Goal: Transaction & Acquisition: Purchase product/service

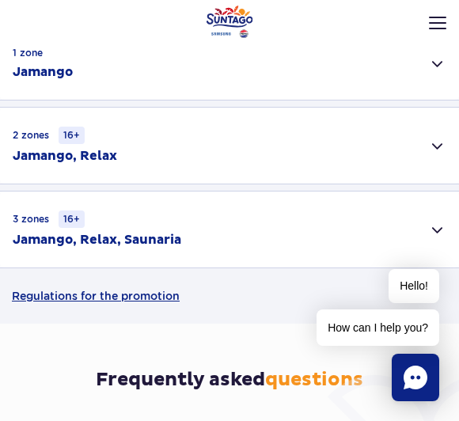
scroll to position [426, 0]
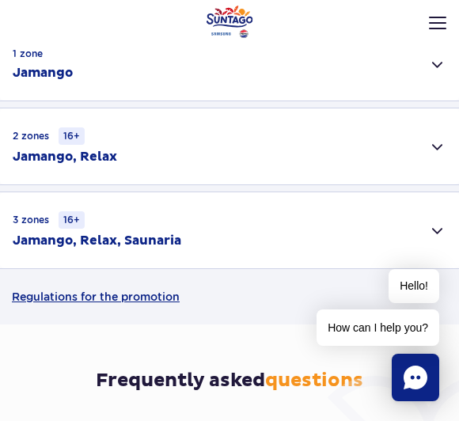
click at [195, 242] on div "3 zones 16+ Jamango, Relax, Saunaria" at bounding box center [229, 230] width 459 height 76
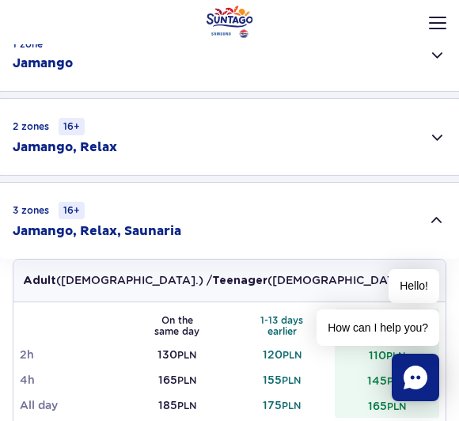
scroll to position [424, 0]
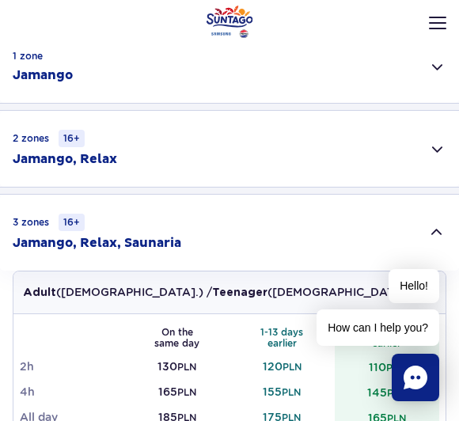
click at [237, 86] on header "Opening hours en PL EN UA My account Manage tickets Real-time traffic Things to…" at bounding box center [229, 62] width 459 height 70
click at [317, 99] on div "1 zone Jamango" at bounding box center [229, 66] width 459 height 73
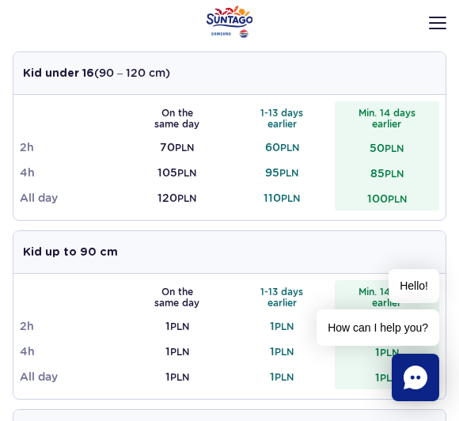
scroll to position [858, 0]
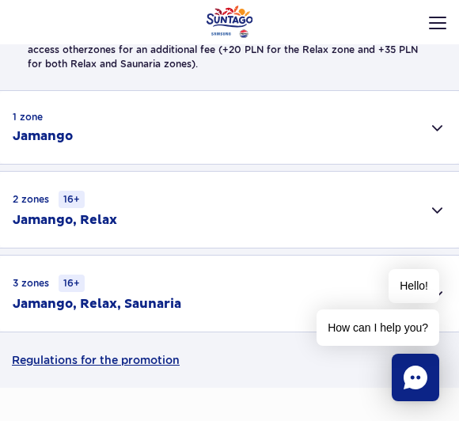
scroll to position [364, 0]
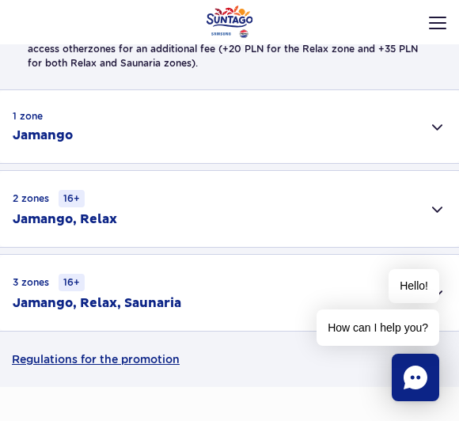
click at [259, 289] on div "3 zones 16+ Jamango, Relax, Saunaria" at bounding box center [229, 293] width 459 height 76
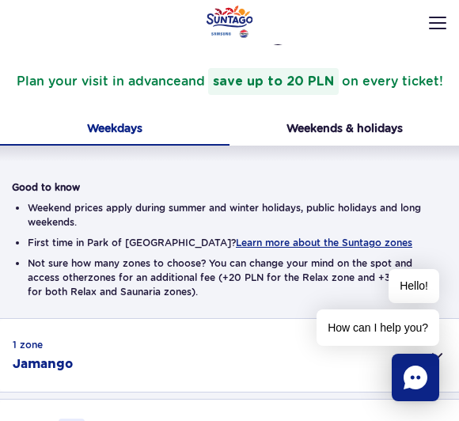
scroll to position [123, 0]
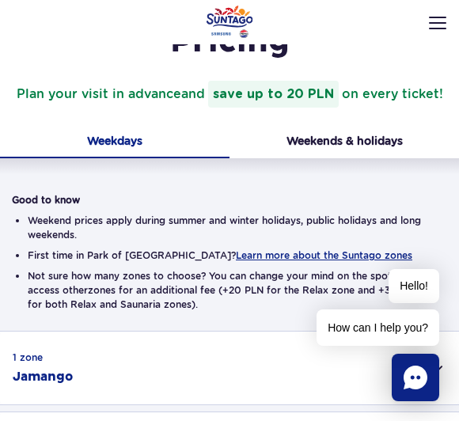
click at [353, 148] on button "Weekends & holidays" at bounding box center [343, 142] width 229 height 32
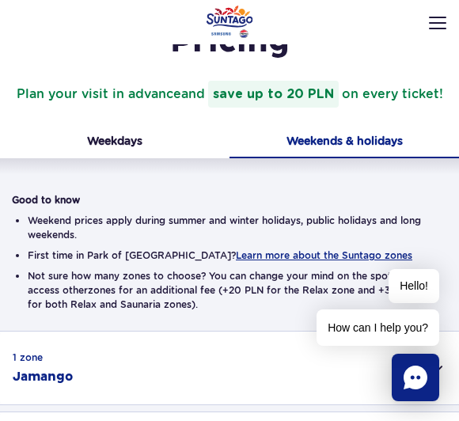
click at [140, 137] on button "Weekdays" at bounding box center [114, 142] width 229 height 32
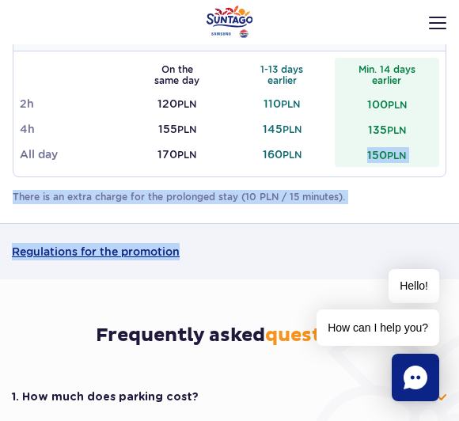
scroll to position [866, 0]
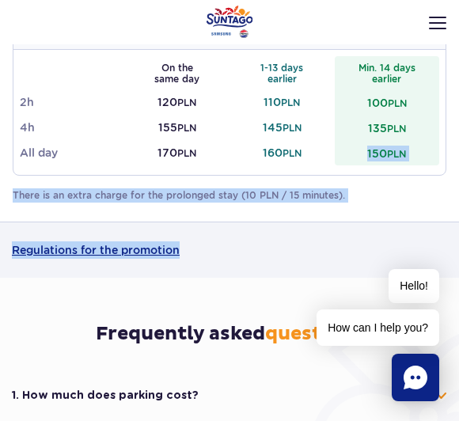
click at [280, 244] on link "Regulations for the promotion" at bounding box center [229, 249] width 435 height 55
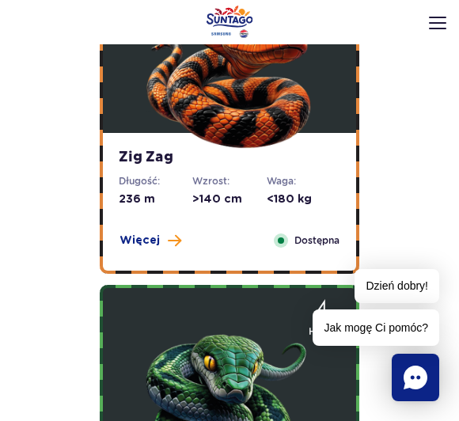
scroll to position [912, 0]
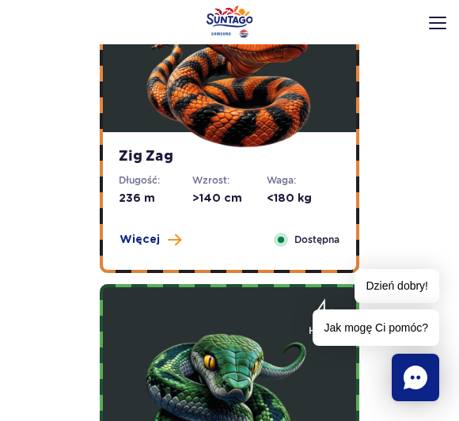
click at [168, 240] on span at bounding box center [174, 239] width 13 height 14
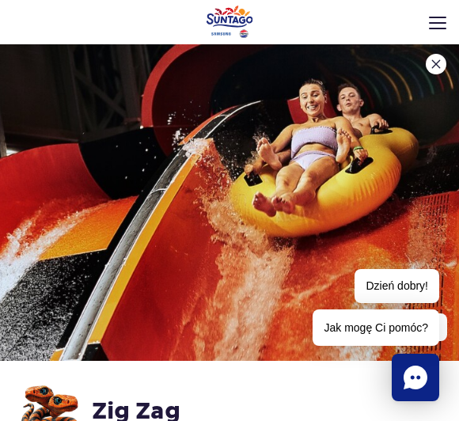
scroll to position [0, 0]
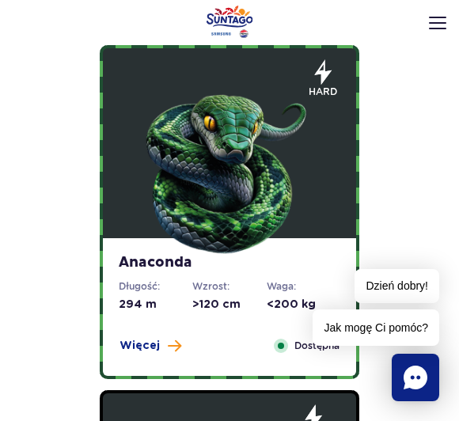
scroll to position [1156, 0]
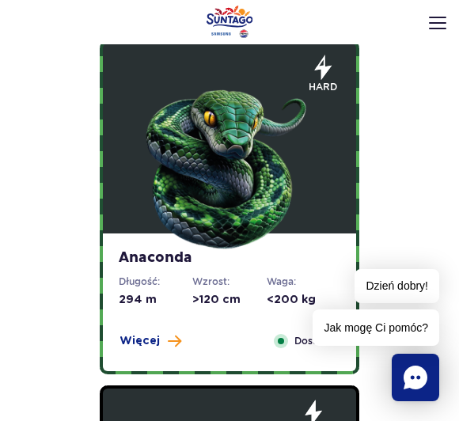
click at [254, 235] on img at bounding box center [229, 163] width 180 height 180
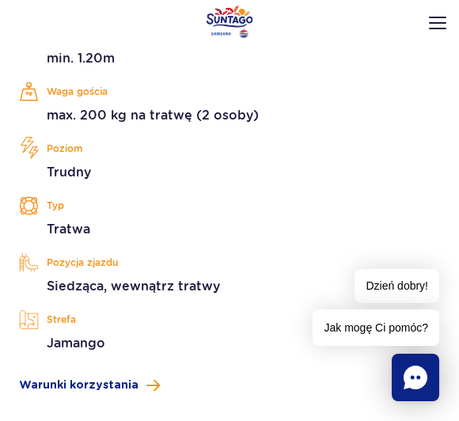
scroll to position [507, 0]
click at [55, 326] on p "Strefa" at bounding box center [229, 320] width 421 height 24
click at [55, 325] on p "Strefa" at bounding box center [229, 320] width 421 height 24
click at [89, 339] on p "Jamango" at bounding box center [229, 342] width 421 height 17
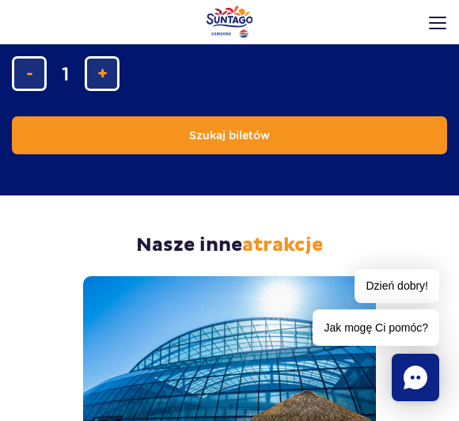
scroll to position [7329, 0]
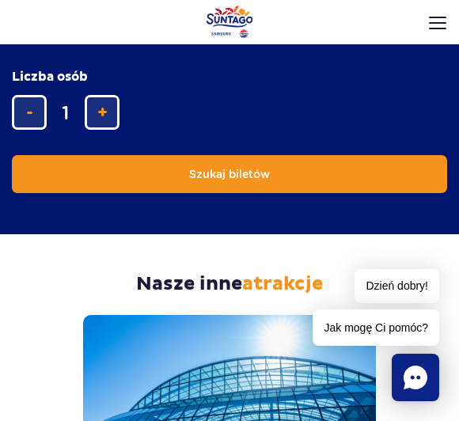
click at [108, 130] on button "dodaj bilet" at bounding box center [102, 112] width 35 height 35
click at [108, 112] on button "dodaj bilet" at bounding box center [102, 112] width 35 height 35
click at [99, 121] on button "dodaj bilet" at bounding box center [102, 112] width 35 height 35
click at [107, 112] on span "dodaj bilet" at bounding box center [102, 112] width 10 height 0
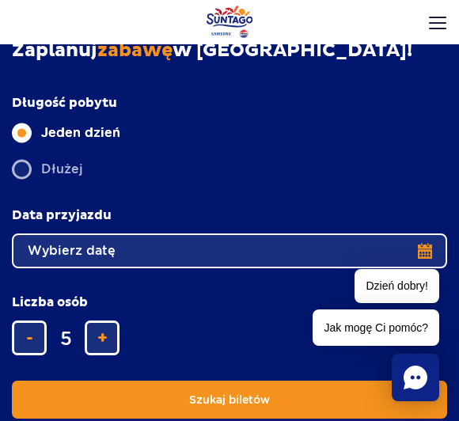
scroll to position [7105, 0]
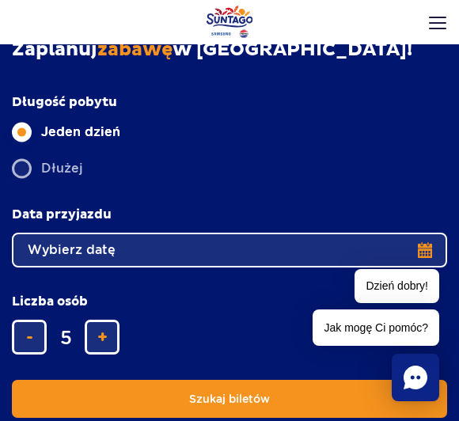
click at [36, 330] on button "usuń bilet" at bounding box center [29, 336] width 35 height 35
type input "4"
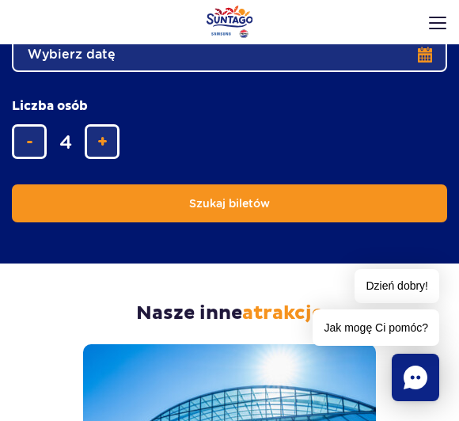
scroll to position [7297, 0]
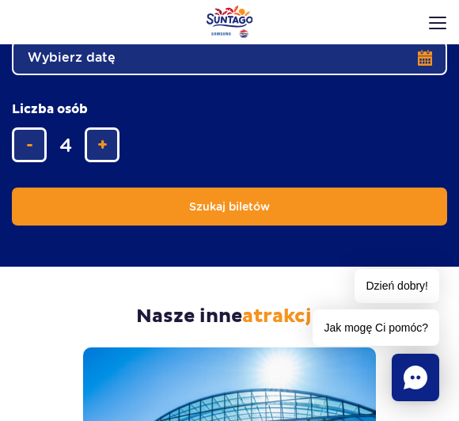
click at [272, 211] on button "Szukaj biletów" at bounding box center [229, 206] width 435 height 38
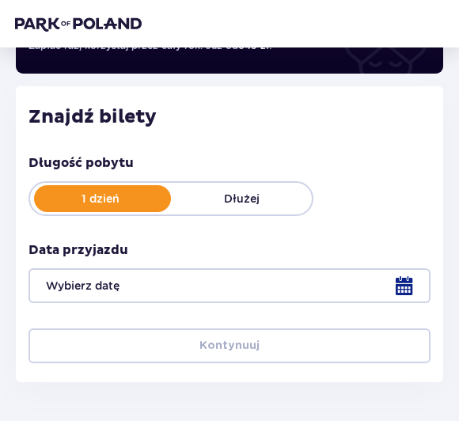
scroll to position [186, 0]
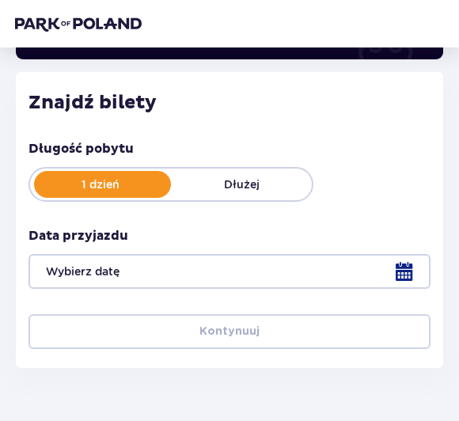
click at [251, 174] on div "1 dzień Dłużej" at bounding box center [170, 184] width 285 height 35
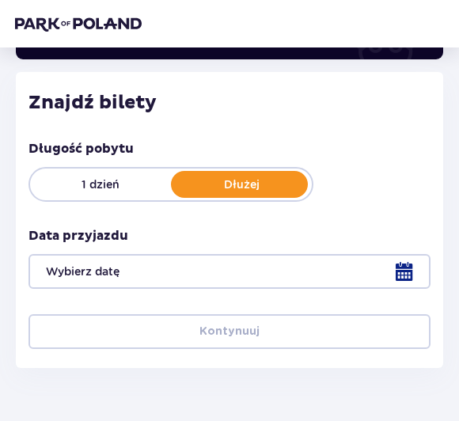
click at [130, 191] on p "1 dzień" at bounding box center [100, 184] width 141 height 16
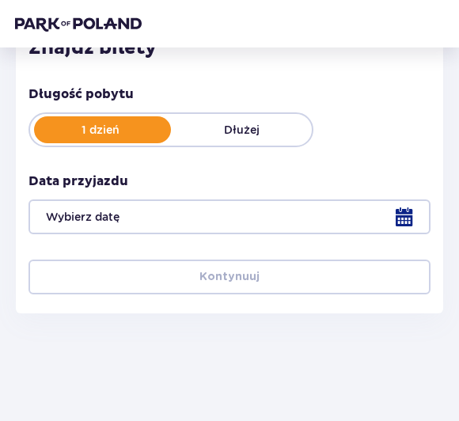
scroll to position [240, 0]
click at [401, 206] on div at bounding box center [229, 216] width 402 height 35
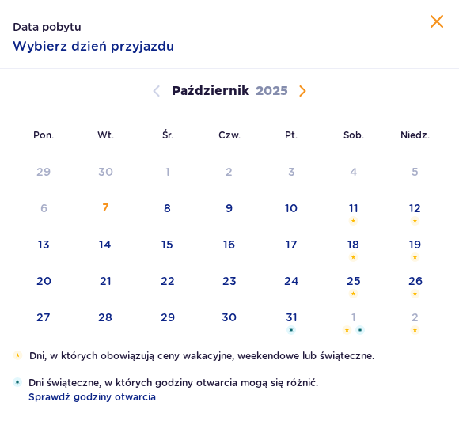
click at [164, 215] on div "8" at bounding box center [167, 208] width 7 height 16
click at [431, 20] on span "Zamknij" at bounding box center [436, 22] width 19 height 19
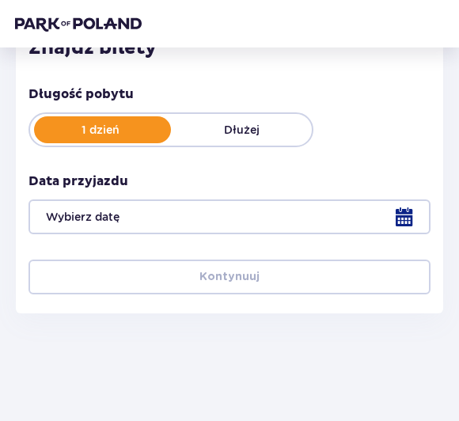
click at [136, 221] on div at bounding box center [229, 216] width 402 height 35
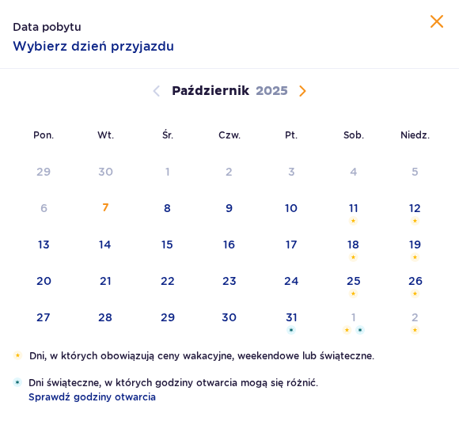
click at [179, 207] on div "8" at bounding box center [168, 211] width 62 height 35
click at [178, 208] on div "8" at bounding box center [168, 211] width 62 height 35
click at [95, 222] on div "7" at bounding box center [105, 211] width 62 height 35
click at [169, 206] on div "8" at bounding box center [167, 208] width 7 height 16
click at [255, 204] on div "9" at bounding box center [229, 211] width 62 height 35
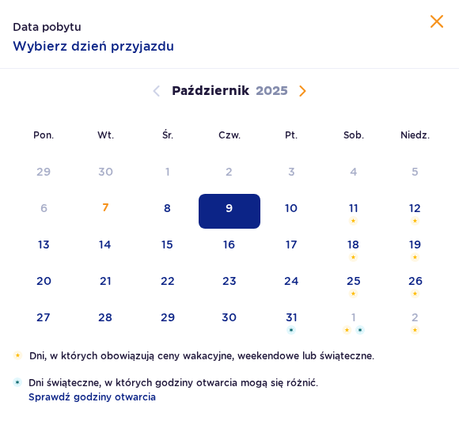
click at [244, 202] on div "9" at bounding box center [229, 211] width 62 height 35
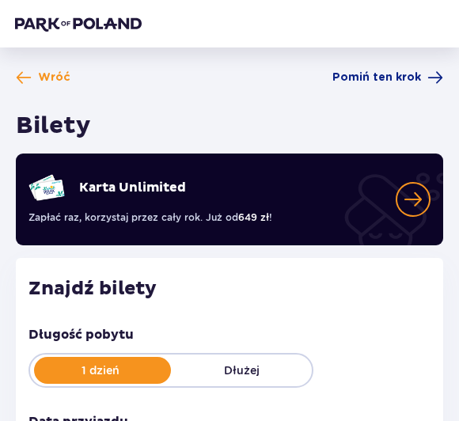
click at [52, 70] on span "Wróć" at bounding box center [54, 78] width 32 height 16
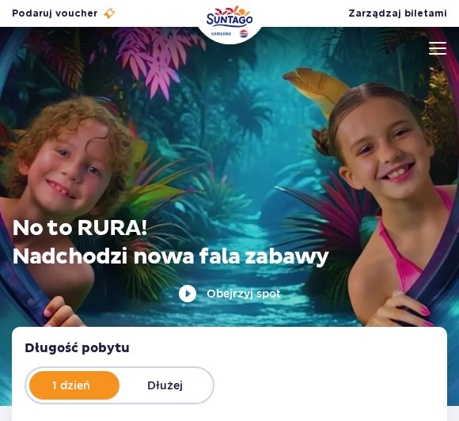
scroll to position [33, 0]
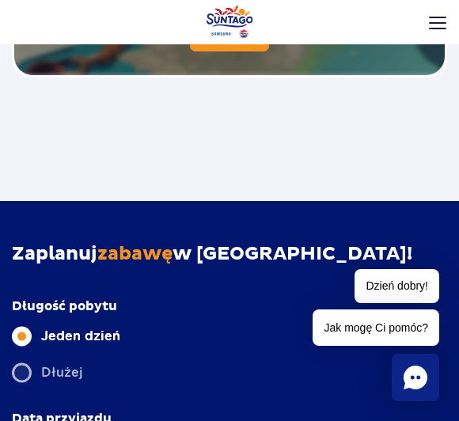
scroll to position [3613, 0]
